Goal: Information Seeking & Learning: Learn about a topic

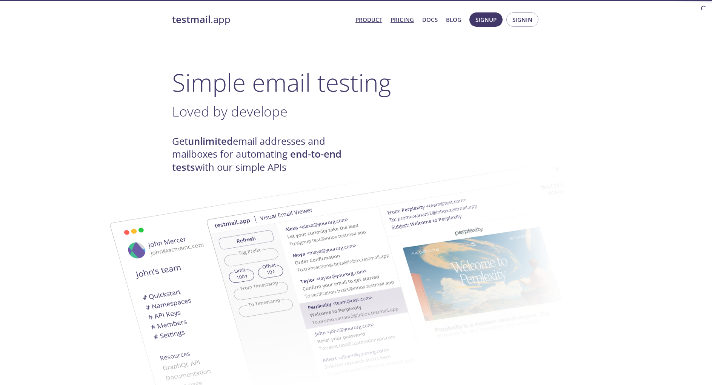
click at [407, 16] on link "Pricing" at bounding box center [401, 20] width 23 height 10
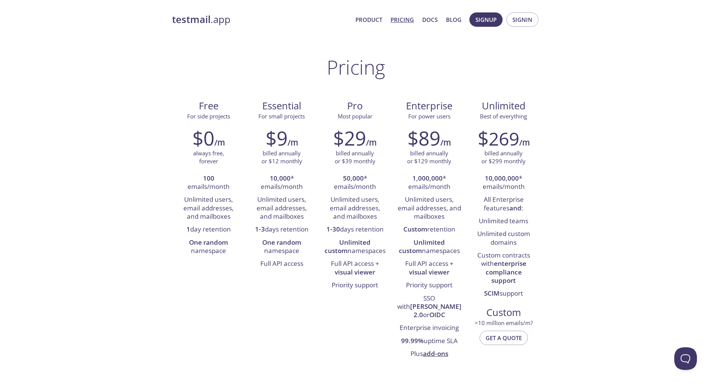
drag, startPoint x: 645, startPoint y: 237, endPoint x: 372, endPoint y: 215, distance: 273.6
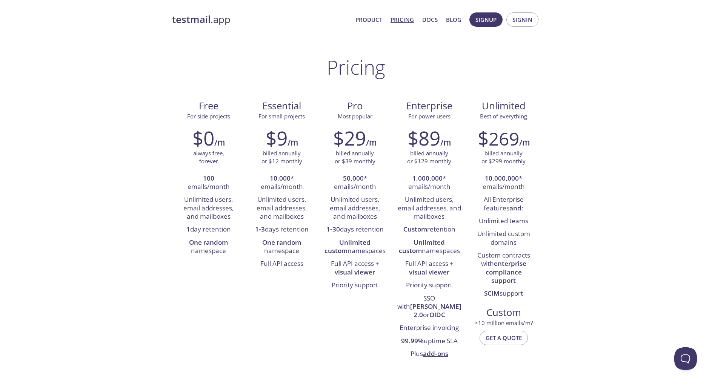
click at [192, 24] on strong "testmail" at bounding box center [191, 19] width 38 height 13
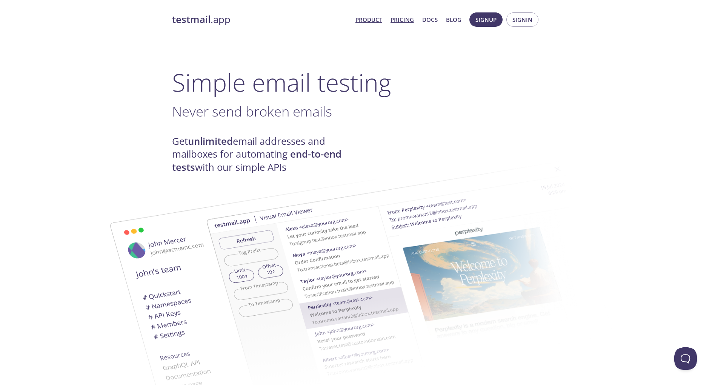
click at [404, 20] on link "Pricing" at bounding box center [401, 20] width 23 height 10
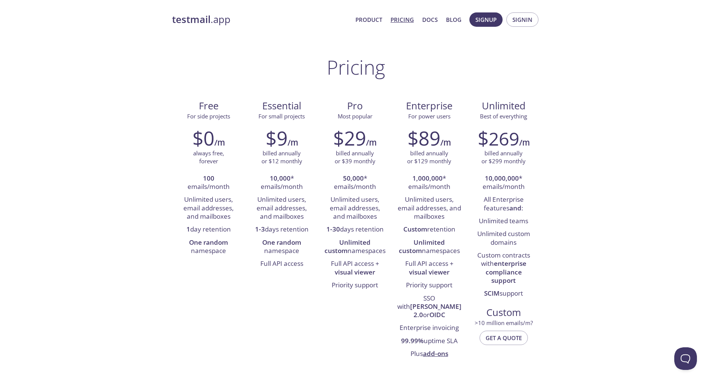
click at [190, 18] on strong "testmail" at bounding box center [191, 19] width 38 height 13
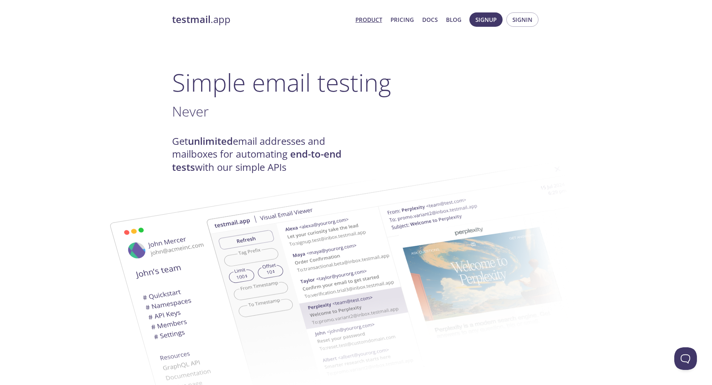
click at [186, 197] on img at bounding box center [284, 302] width 407 height 255
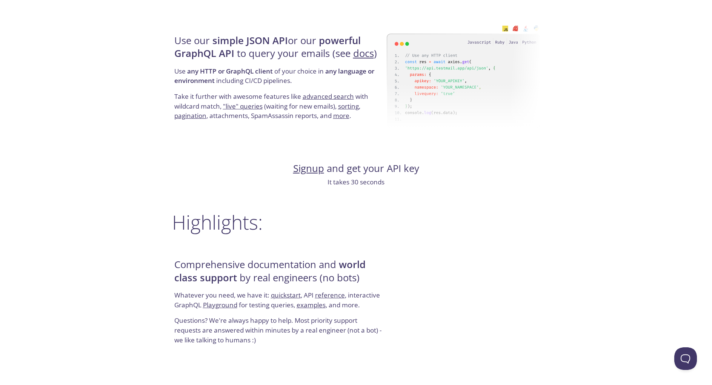
scroll to position [717, 0]
drag, startPoint x: 174, startPoint y: 125, endPoint x: 172, endPoint y: 110, distance: 15.5
click at [172, 110] on div "Use our simple JSON API or our powerful GraphQL API to query your emails (see d…" at bounding box center [279, 75] width 215 height 121
click at [123, 212] on div "testmail .app Product Pricing Docs Blog Signup Signin Simple email testing Neve…" at bounding box center [356, 177] width 712 height 1773
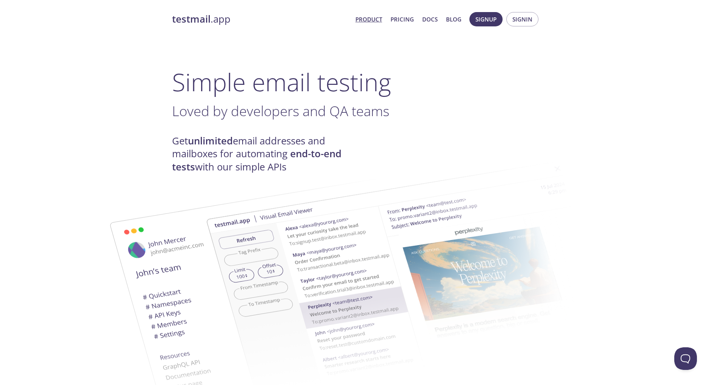
scroll to position [0, 0]
click at [607, 170] on img at bounding box center [409, 277] width 407 height 255
click at [372, 21] on link "Product" at bounding box center [368, 20] width 27 height 10
click at [227, 111] on span "Loved by de" at bounding box center [209, 111] width 75 height 19
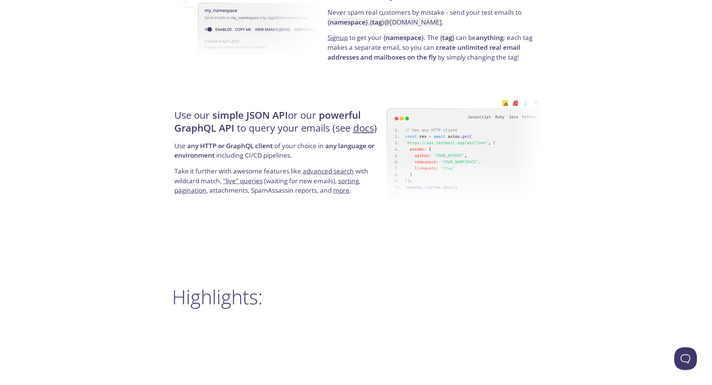
scroll to position [641, 0]
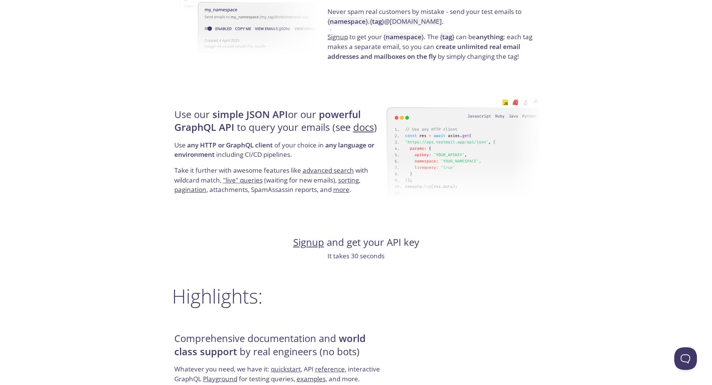
click at [564, 330] on div "testmail .app Product Pricing Docs Blog Signup Signin Simple email testing Love…" at bounding box center [356, 252] width 712 height 1773
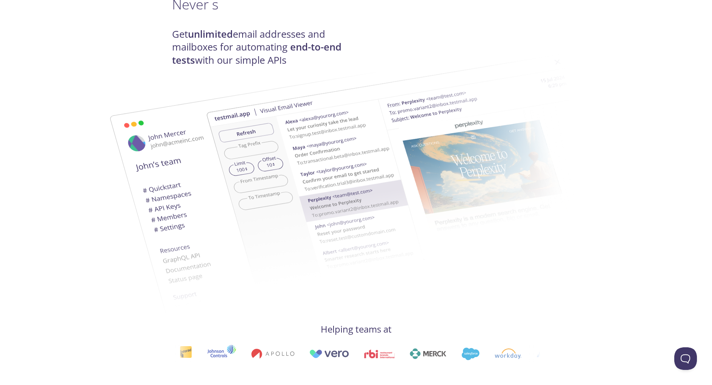
scroll to position [0, 0]
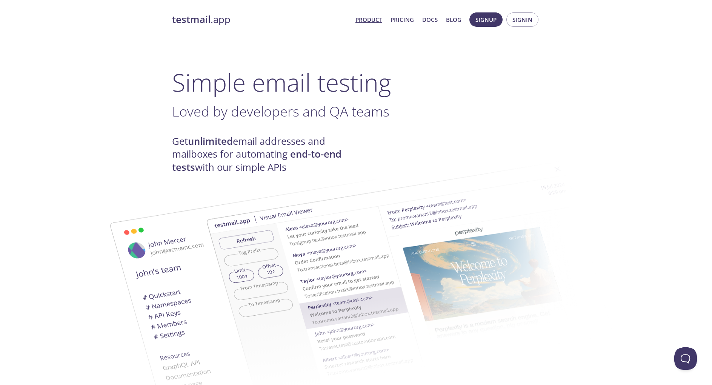
drag, startPoint x: 668, startPoint y: 297, endPoint x: 682, endPoint y: 293, distance: 14.6
click at [401, 20] on link "Pricing" at bounding box center [401, 20] width 23 height 10
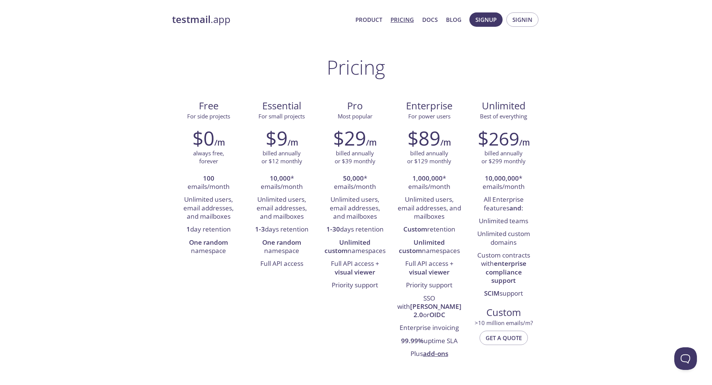
click at [198, 315] on div "Free For side projects $0 /m always free, forever 100 emails/month Unlimited us…" at bounding box center [356, 230] width 368 height 272
click at [192, 353] on div "Free For side projects $0 /m always free, forever 100 emails/month Unlimited us…" at bounding box center [356, 230] width 368 height 272
click at [211, 217] on li "Unlimited users, email addresses, and mailboxes" at bounding box center [209, 208] width 62 height 30
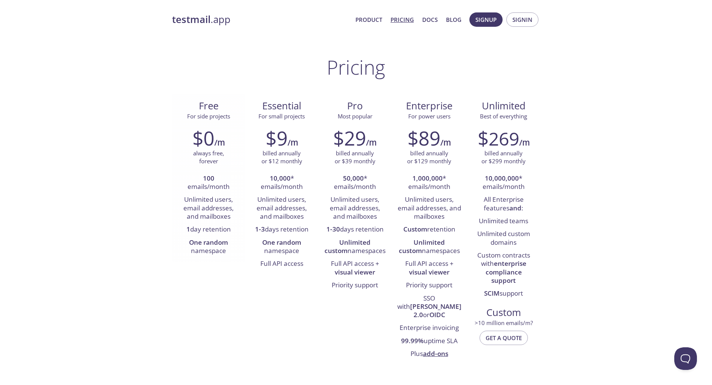
click at [210, 257] on li "One random namespace" at bounding box center [209, 246] width 62 height 21
click at [248, 299] on div "Free For side projects $0 /m always free, forever 100 emails/month Unlimited us…" at bounding box center [356, 230] width 368 height 272
click at [242, 289] on div "Free For side projects $0 /m always free, forever 100 emails/month Unlimited us…" at bounding box center [356, 230] width 368 height 272
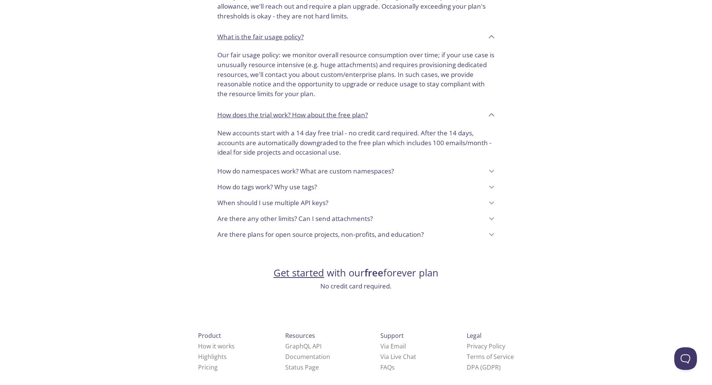
scroll to position [540, 0]
click at [303, 198] on p "When should I use multiple API keys?" at bounding box center [272, 203] width 111 height 10
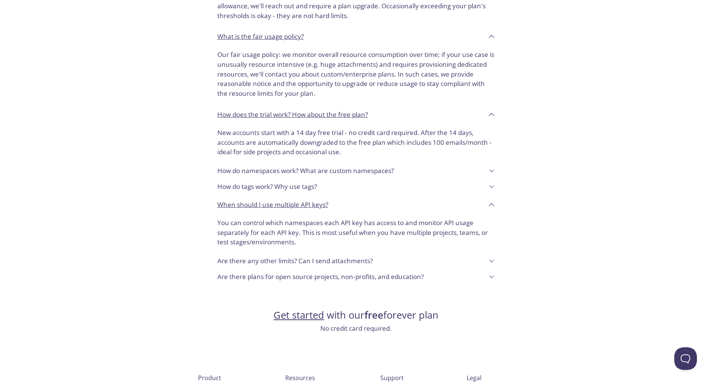
click at [303, 200] on p "When should I use multiple API keys?" at bounding box center [272, 205] width 111 height 10
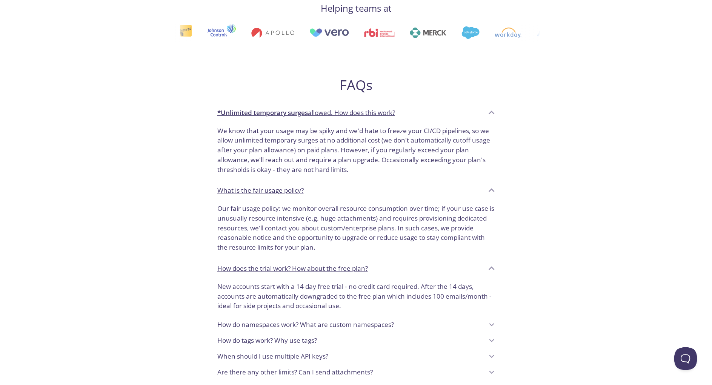
scroll to position [389, 0]
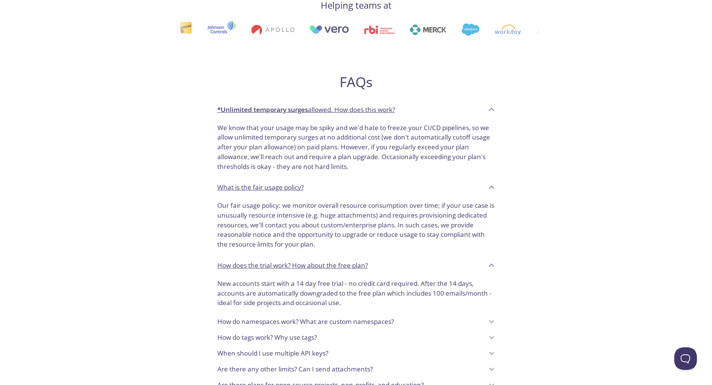
drag, startPoint x: 192, startPoint y: 213, endPoint x: 203, endPoint y: 217, distance: 11.9
click at [191, 213] on div "Pricing Free For side projects $0 /m always free, forever 100 emails/month Unli…" at bounding box center [356, 54] width 368 height 775
click at [591, 131] on div "testmail .app Product Pricing Docs Blog Signup Signin Pricing Free For side pro…" at bounding box center [356, 110] width 712 height 982
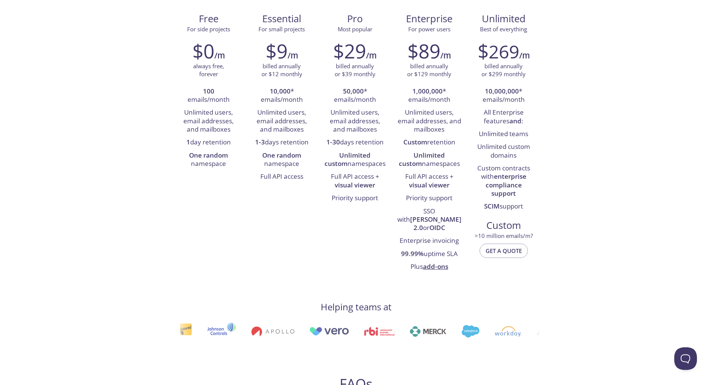
scroll to position [0, 0]
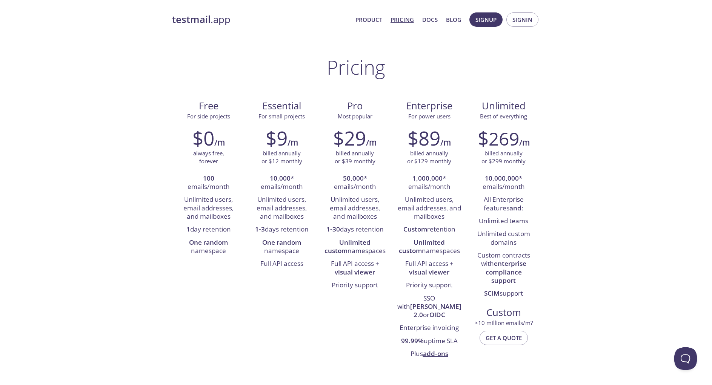
drag, startPoint x: 563, startPoint y: 82, endPoint x: 309, endPoint y: 6, distance: 265.8
drag, startPoint x: 591, startPoint y: 269, endPoint x: 588, endPoint y: 265, distance: 5.6
